Goal: Task Accomplishment & Management: Complete application form

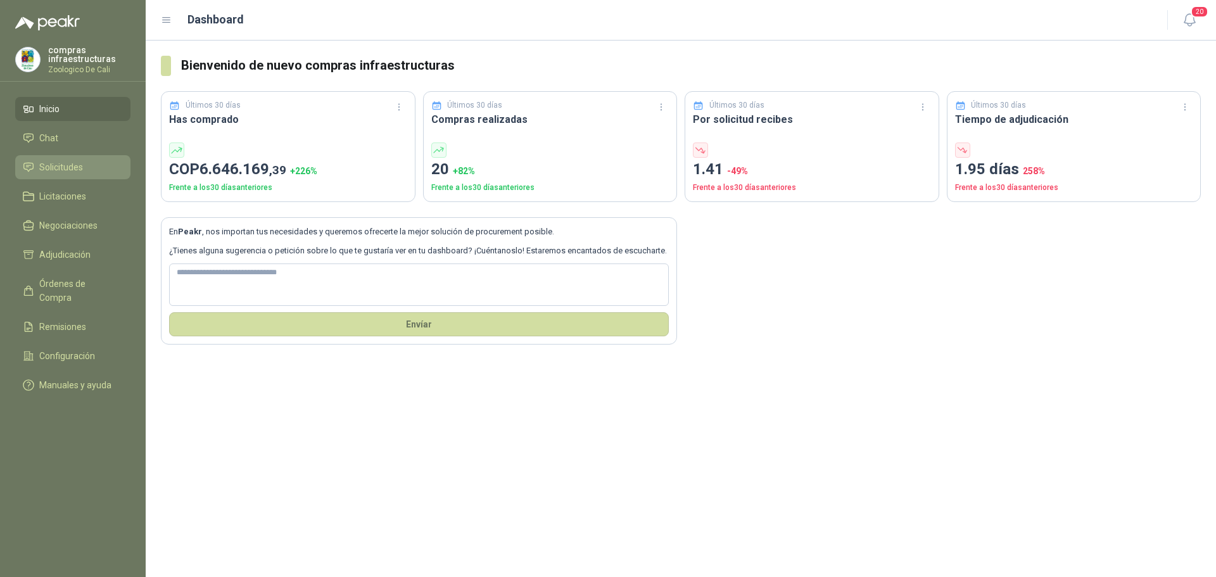
click at [89, 169] on li "Solicitudes" at bounding box center [73, 167] width 100 height 14
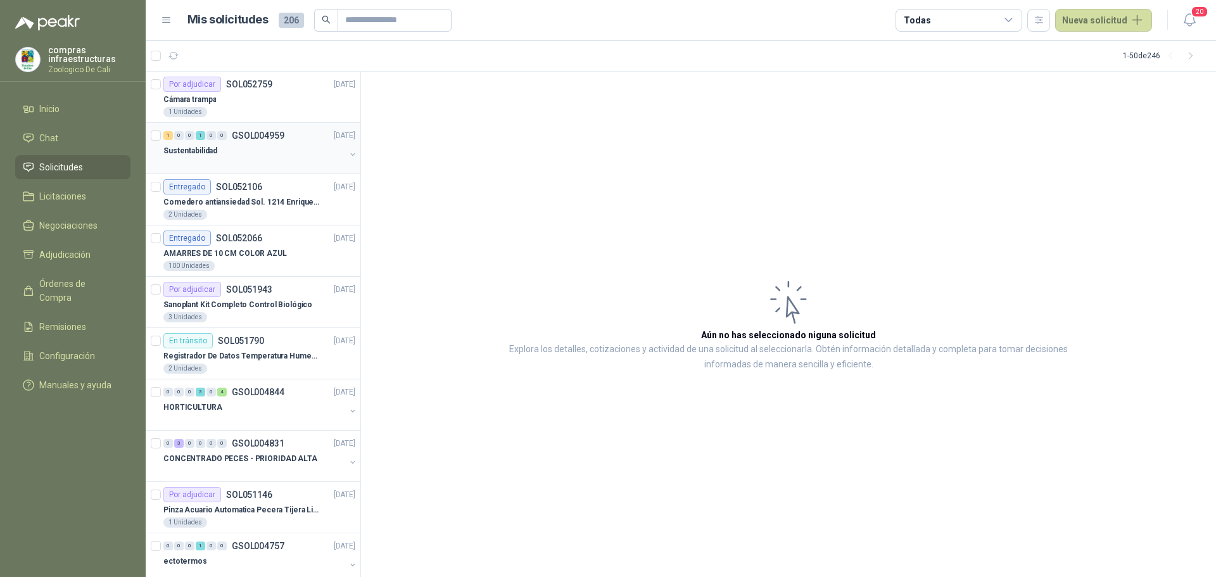
click at [284, 146] on div "Sustentabilidad" at bounding box center [254, 150] width 182 height 15
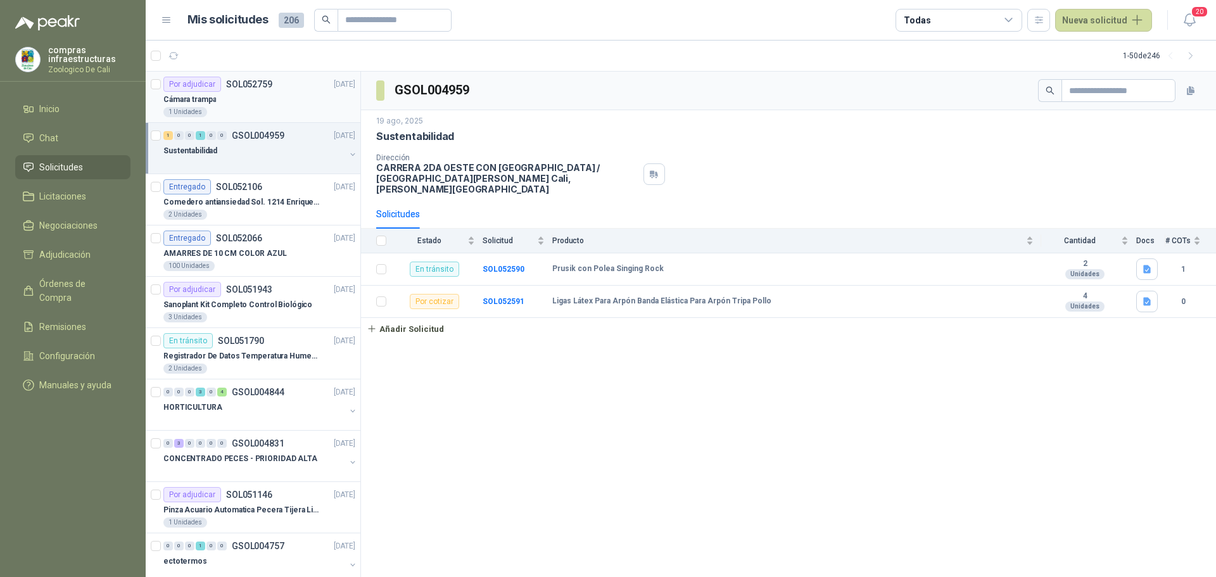
click at [230, 98] on div "Cámara trampa" at bounding box center [259, 99] width 192 height 15
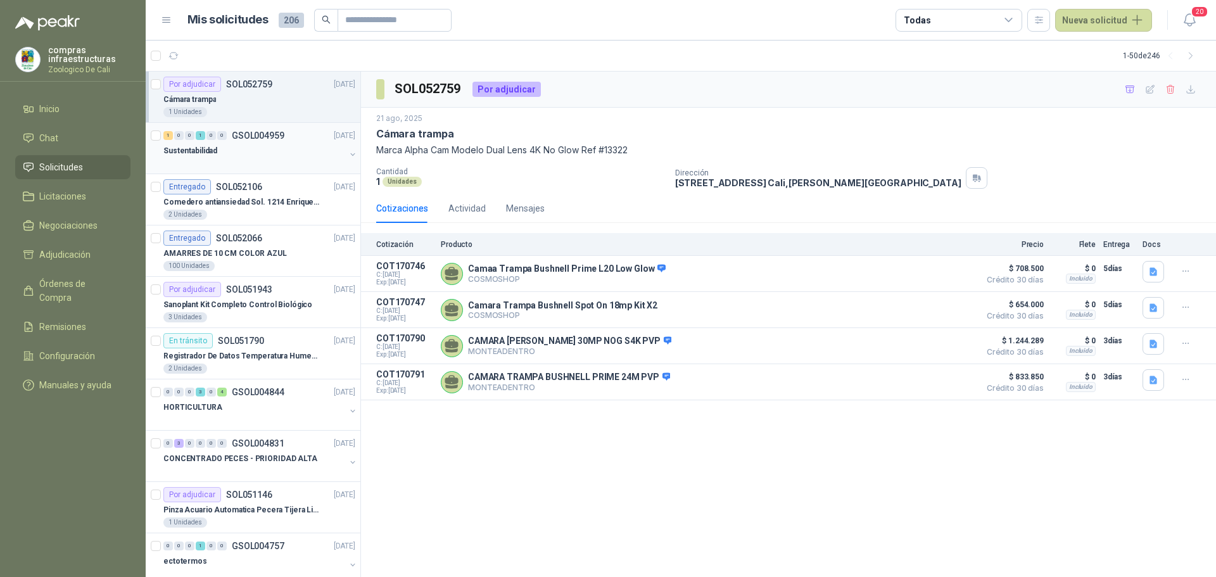
click at [240, 161] on div at bounding box center [254, 163] width 182 height 10
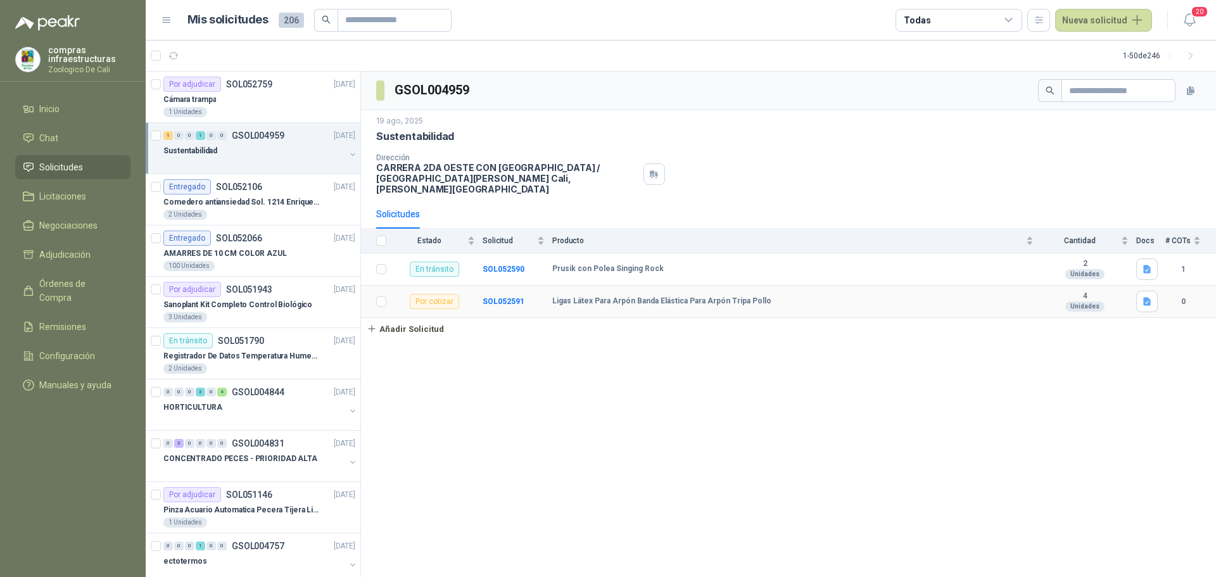
click at [573, 286] on td "Ligas Látex Para Arpón Banda Elástica Para Arpón Tripa Pollo" at bounding box center [796, 302] width 489 height 32
click at [505, 297] on b "SOL052591" at bounding box center [504, 301] width 42 height 9
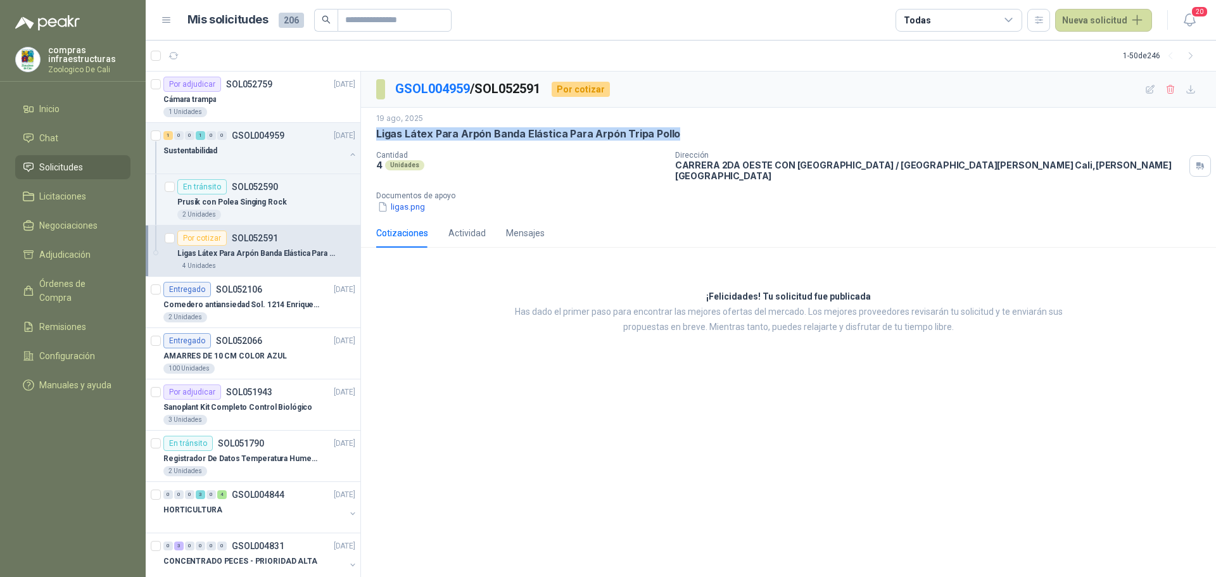
drag, startPoint x: 674, startPoint y: 138, endPoint x: 374, endPoint y: 136, distance: 300.2
click at [374, 136] on div "[DATE] Ligas Látex Para [PERSON_NAME] Elástica Para Arpón Tripa Pollo Cantidad …" at bounding box center [788, 163] width 855 height 111
copy p "Ligas Látex Para Arpón Banda Elástica Para Arpón Tripa Pollo"
click at [1111, 8] on header "Mis solicitudes 206 Todas Nueva solicitud 20" at bounding box center [681, 20] width 1070 height 41
click at [1109, 13] on button "Nueva solicitud" at bounding box center [1103, 20] width 97 height 23
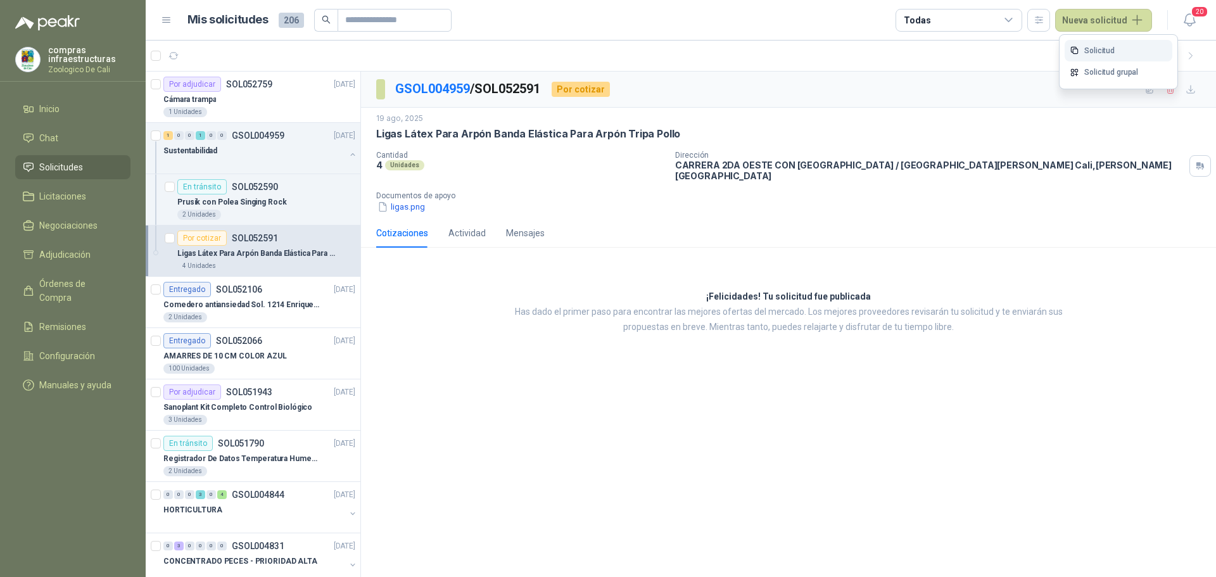
click at [1121, 45] on link "Solicitud" at bounding box center [1119, 51] width 108 height 22
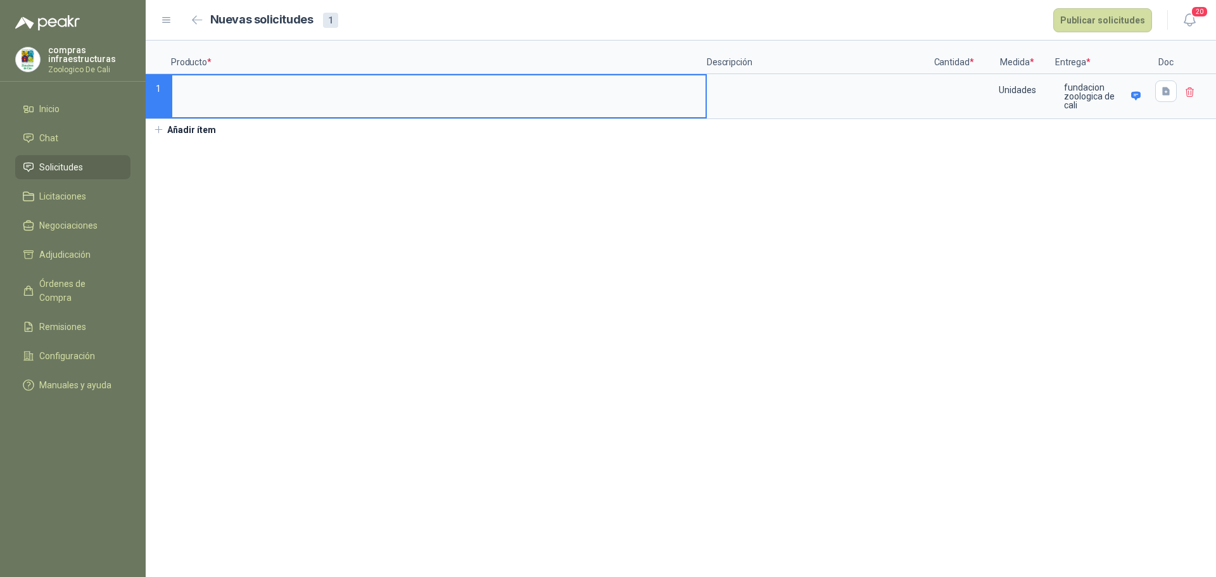
click at [218, 88] on input at bounding box center [438, 87] width 533 height 25
click at [1077, 85] on p "fundacion zoologica de cali" at bounding box center [1095, 96] width 63 height 27
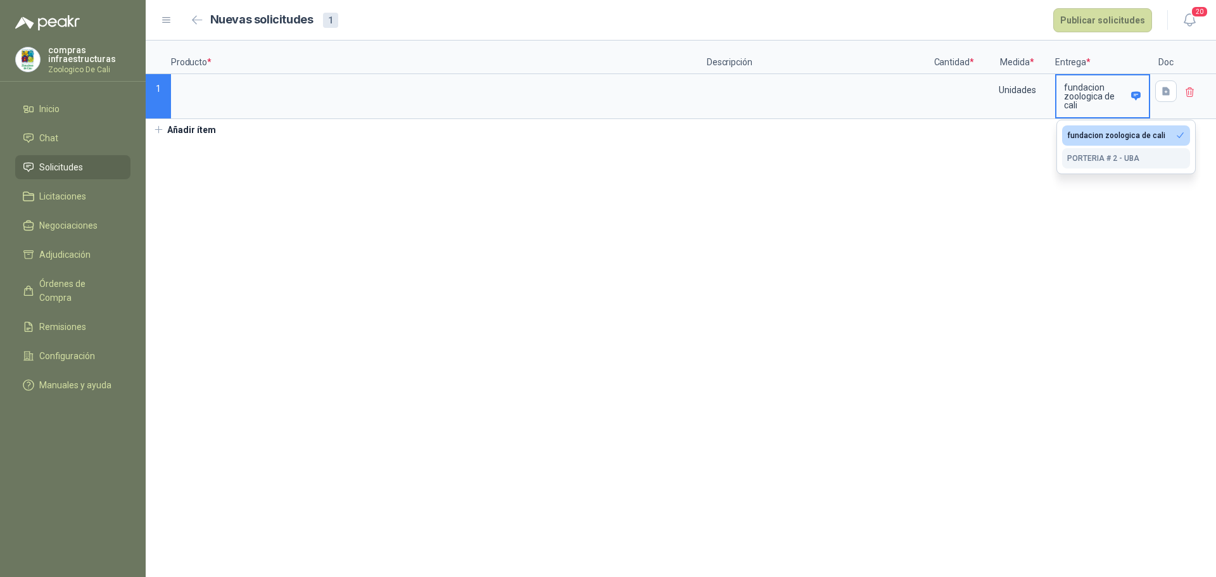
click at [1120, 157] on div "PORTERIA # 2 - UBA" at bounding box center [1103, 158] width 72 height 9
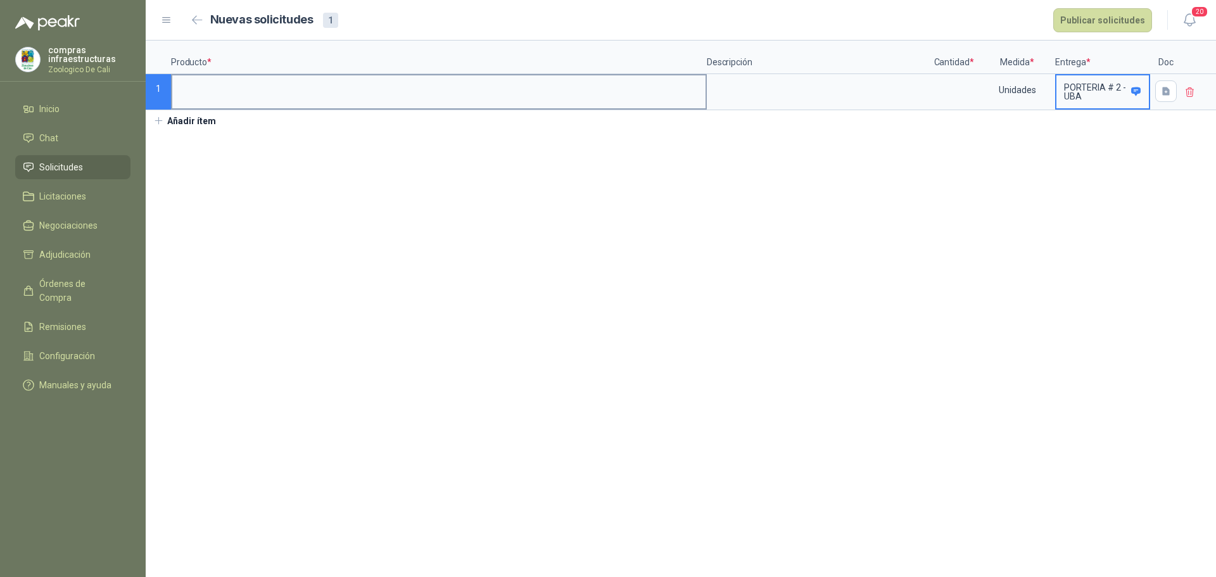
click at [389, 82] on input at bounding box center [438, 87] width 533 height 25
click at [726, 84] on textarea at bounding box center [817, 89] width 219 height 29
click at [954, 92] on input at bounding box center [954, 87] width 48 height 25
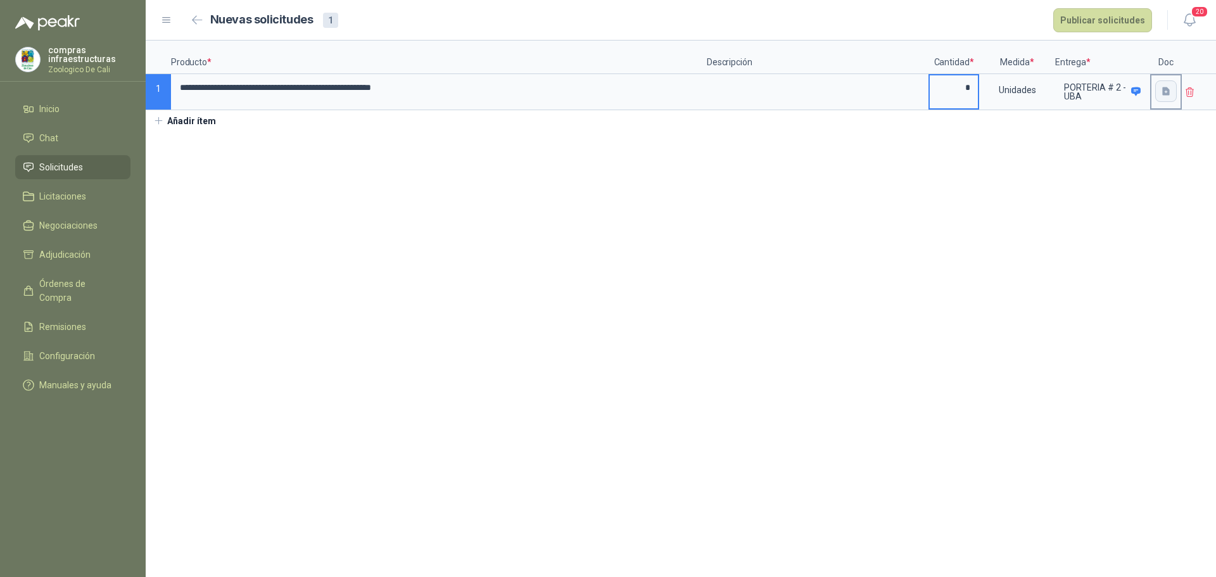
type input "*"
click at [1158, 96] on button "button" at bounding box center [1166, 91] width 22 height 22
click at [1101, 174] on div "Cargar archivo" at bounding box center [1097, 175] width 58 height 25
click at [1091, 27] on button "Publicar solicitudes" at bounding box center [1102, 20] width 99 height 24
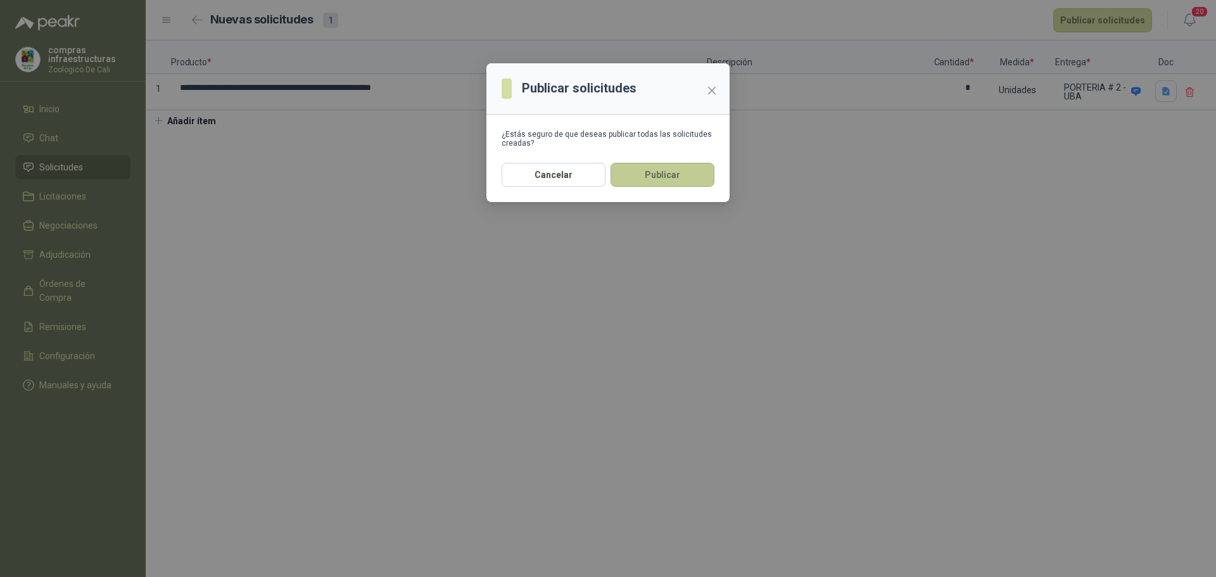
click at [685, 181] on button "Publicar" at bounding box center [663, 175] width 104 height 24
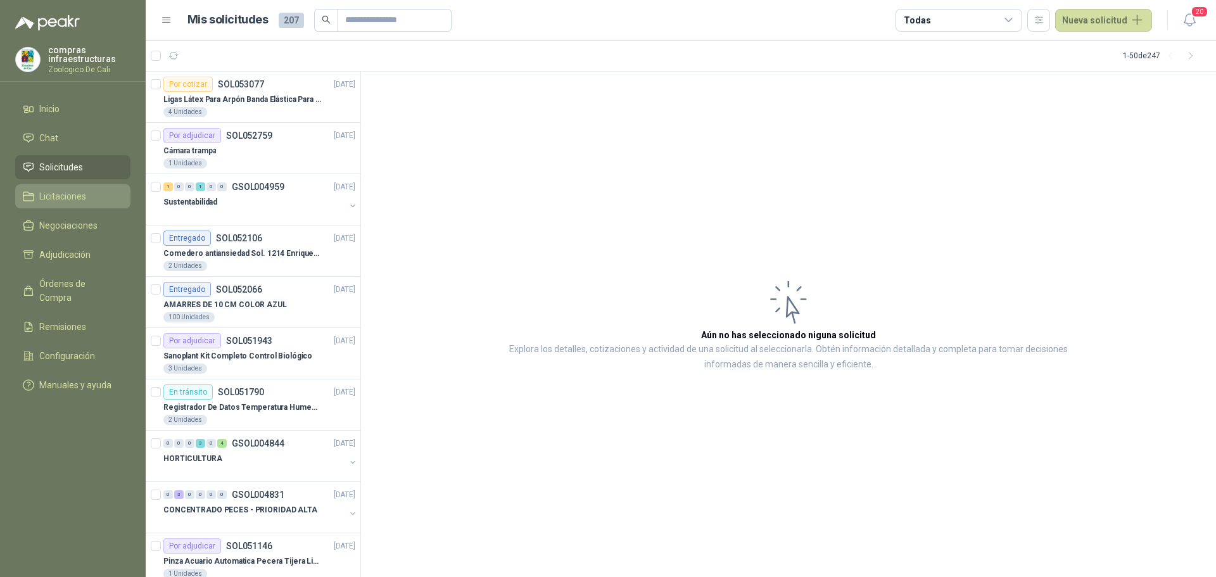
click at [80, 197] on span "Licitaciones" at bounding box center [62, 196] width 47 height 14
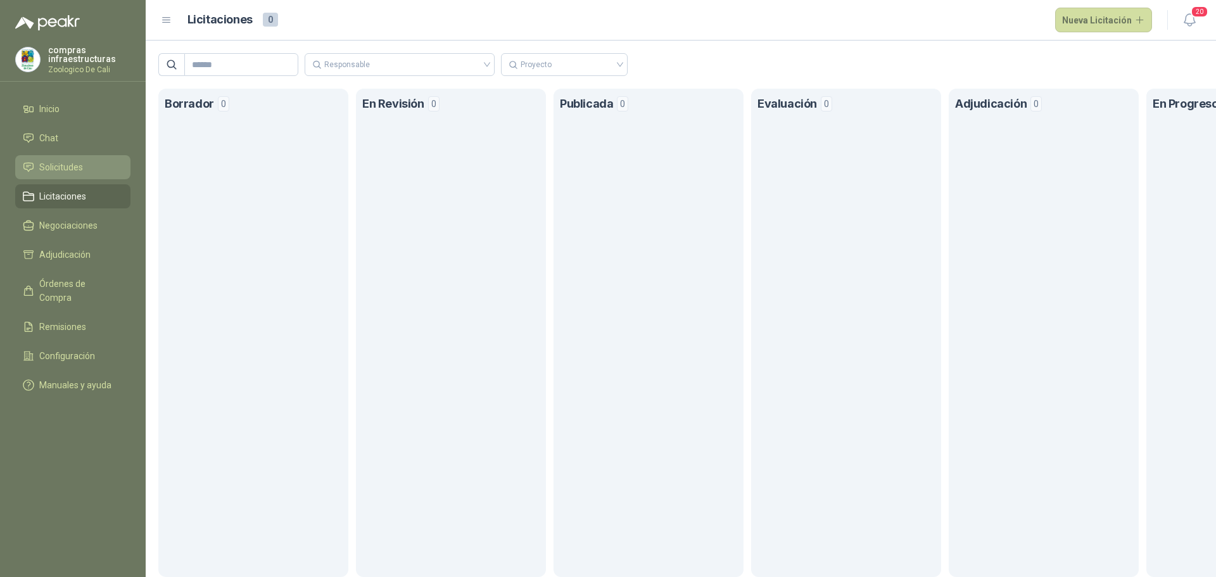
click at [66, 158] on link "Solicitudes" at bounding box center [72, 167] width 115 height 24
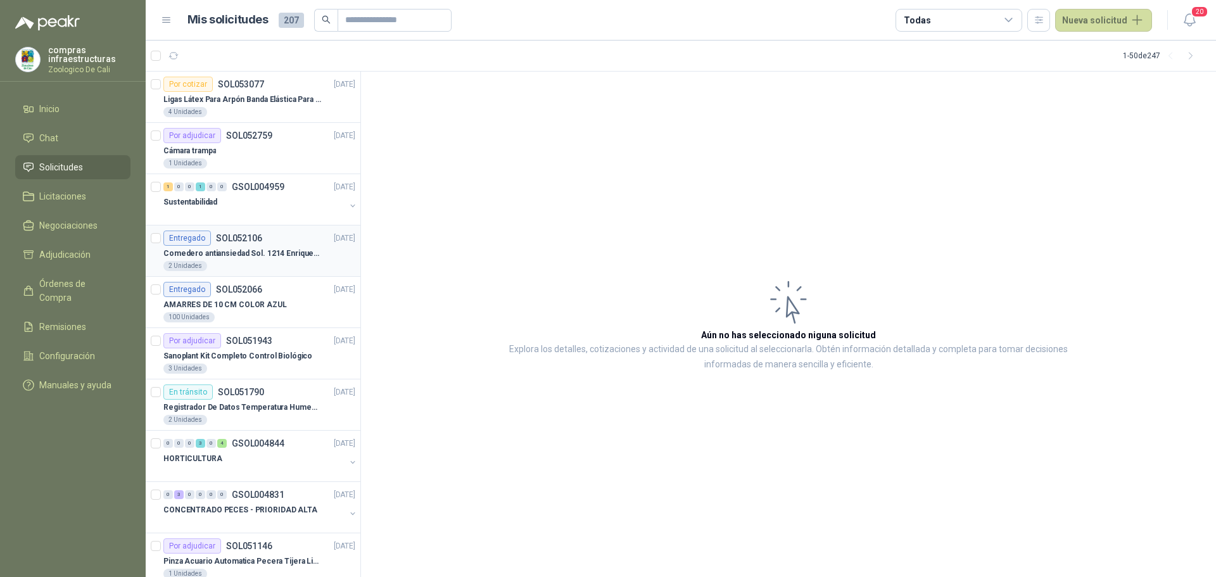
click at [265, 248] on div "Comedero antiansiedad Sol. 1214 Enriquecimiento" at bounding box center [259, 253] width 192 height 15
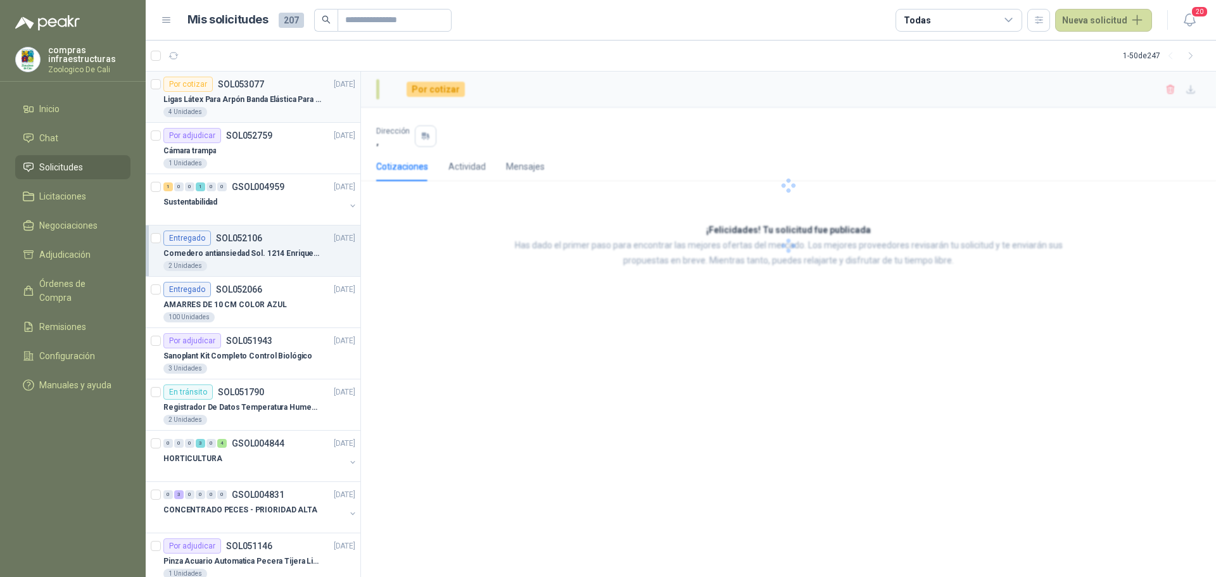
click at [246, 86] on p "SOL053077" at bounding box center [241, 84] width 46 height 9
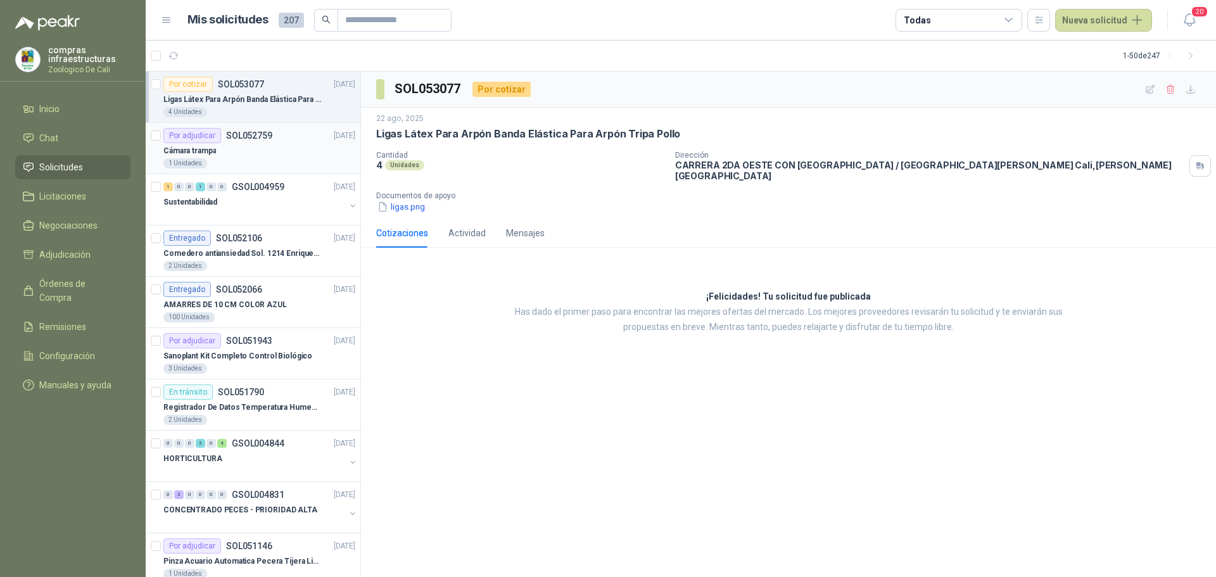
click at [289, 155] on div "Cámara trampa" at bounding box center [259, 150] width 192 height 15
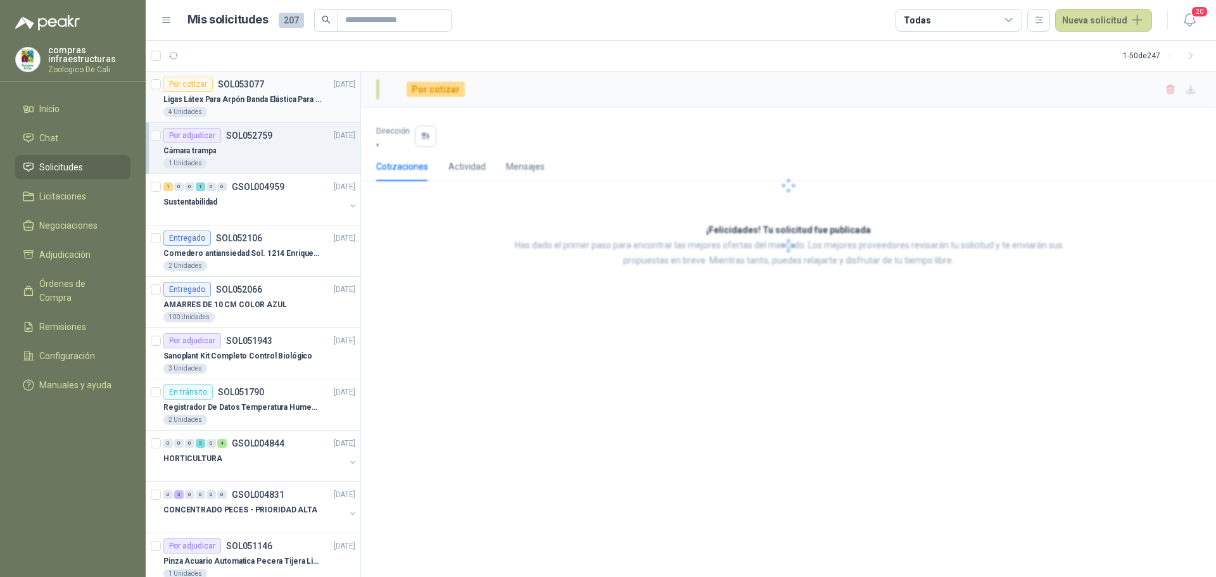
click at [260, 87] on p "SOL053077" at bounding box center [241, 84] width 46 height 9
